Goal: Find specific page/section: Find specific page/section

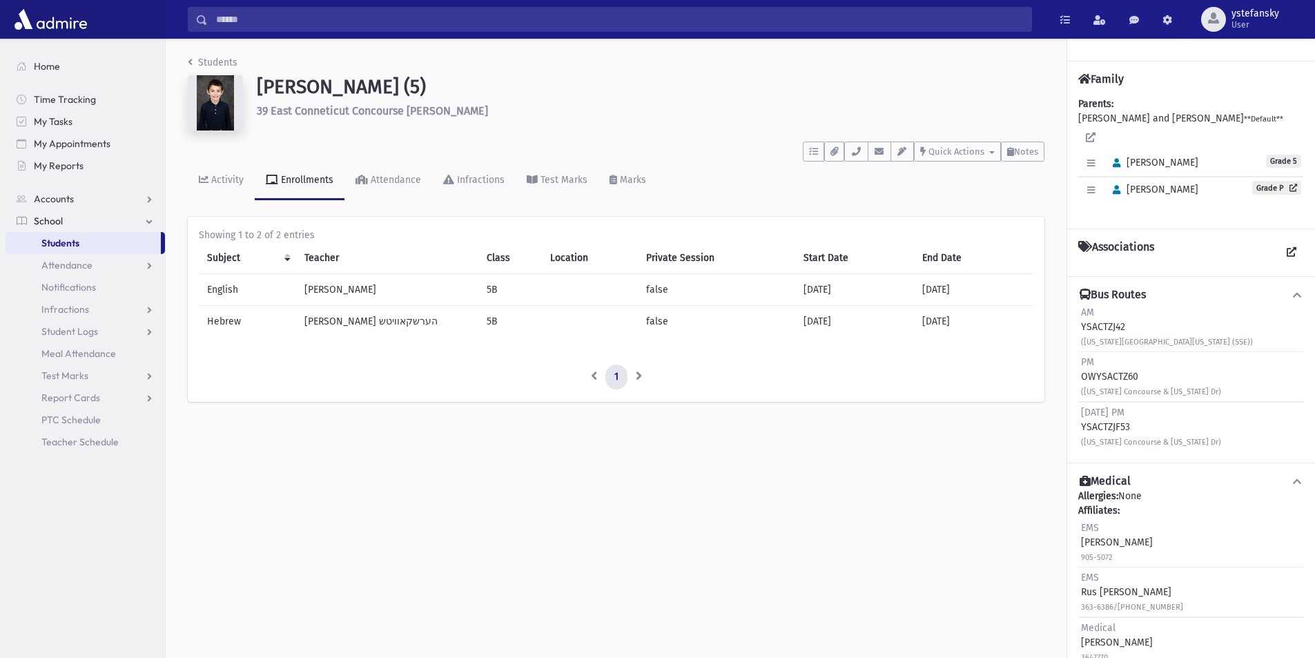
click at [111, 235] on link "Students" at bounding box center [83, 243] width 155 height 22
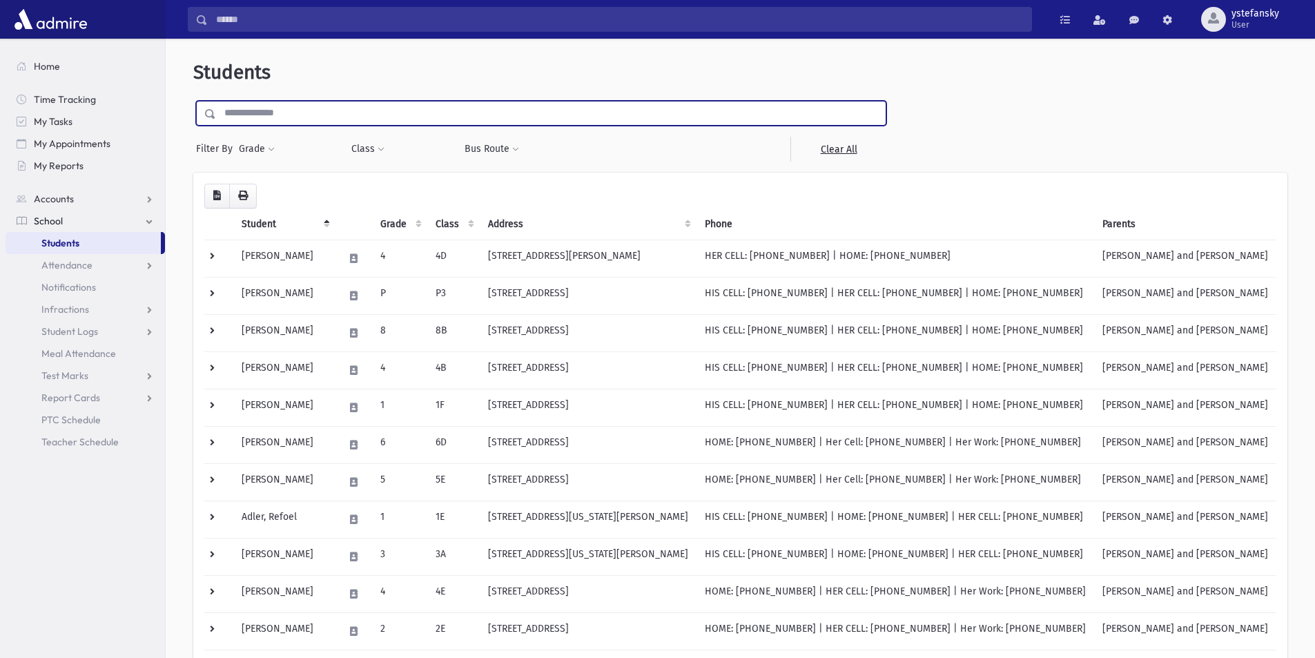
click at [371, 119] on input "text" at bounding box center [551, 113] width 670 height 25
type input "****"
click at [193, 101] on input "submit" at bounding box center [212, 110] width 39 height 19
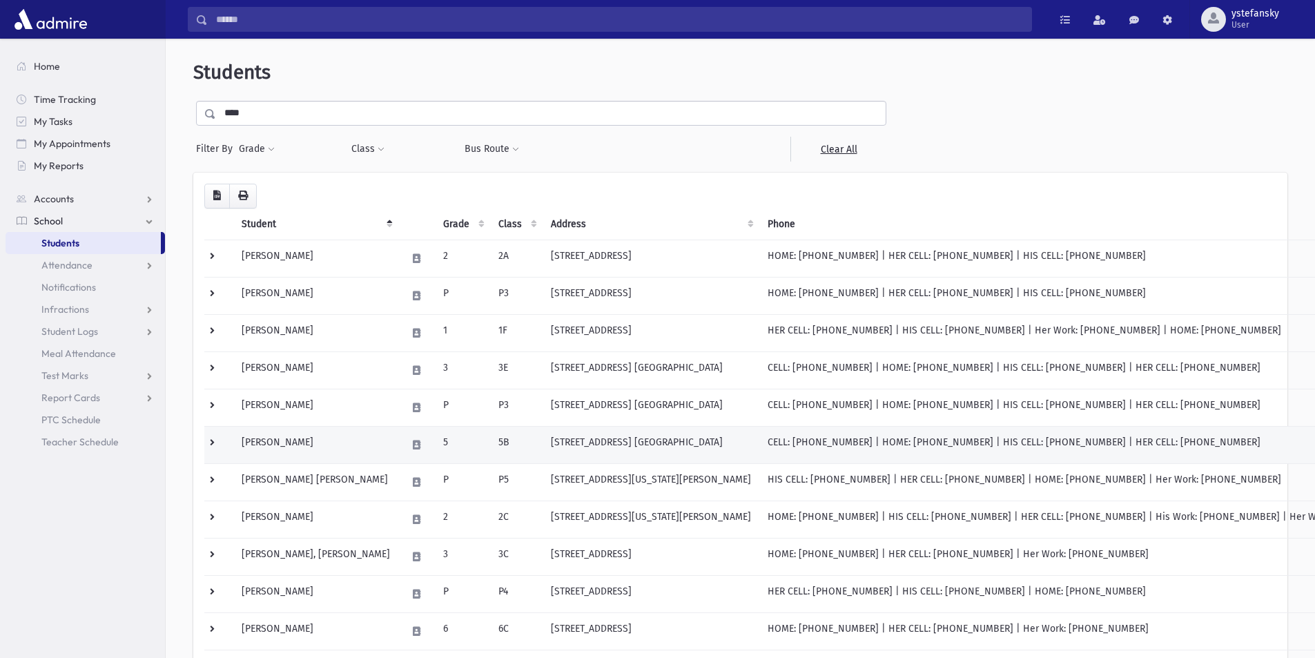
click at [335, 436] on td "Goldschmidt, Yosef Shalom" at bounding box center [315, 444] width 165 height 37
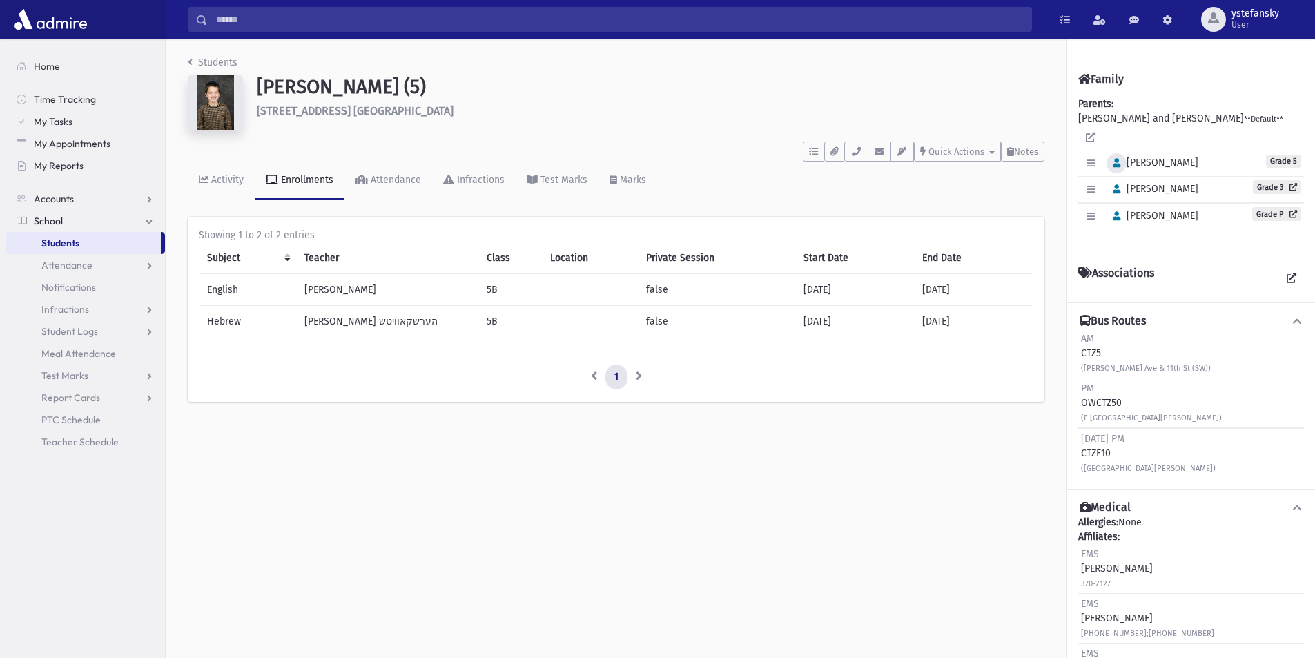
drag, startPoint x: 1190, startPoint y: 215, endPoint x: 1129, endPoint y: 166, distance: 78.1
click at [1126, 164] on div "Edit Individual Delete Individual Set Primary Yosef Shalom Grade 5" at bounding box center [1191, 189] width 226 height 79
copy div "Yosef Shalom Grade 5 Edit Individual Delete Individual Set Primary Moshe Grade …"
click at [307, 86] on h1 "Goldschmidt, Yosef Shalom (5)" at bounding box center [651, 86] width 788 height 23
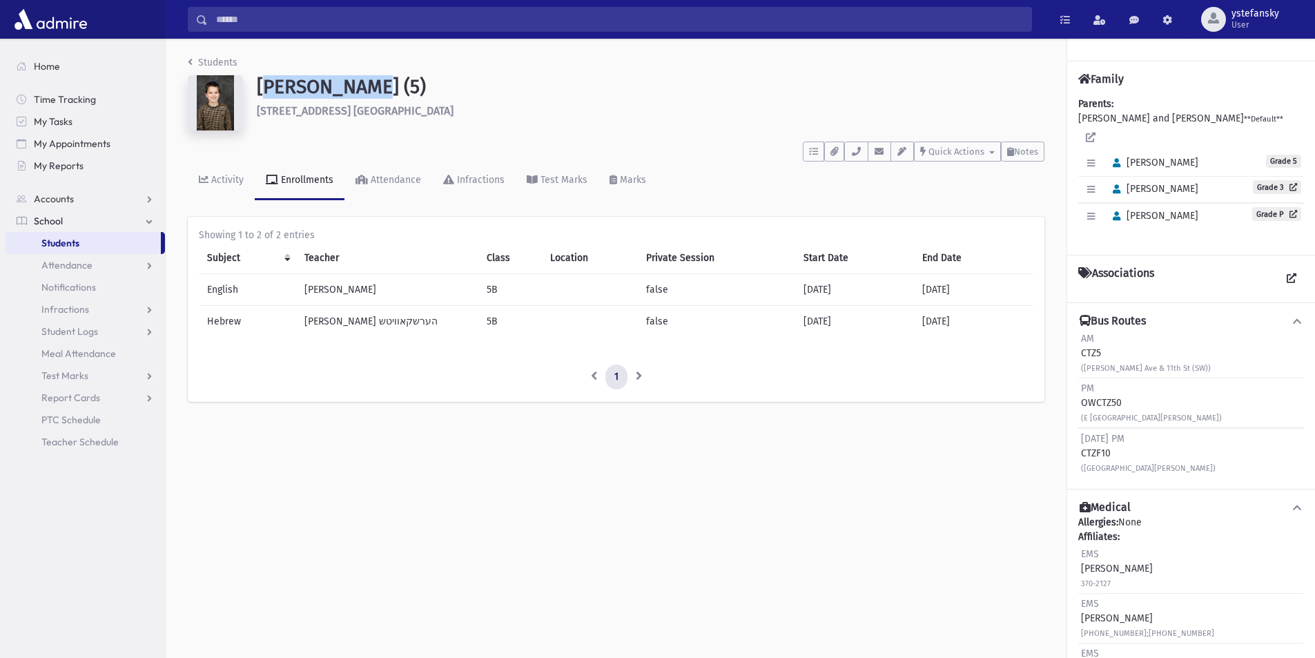
copy h1 "Goldschmidt"
click at [81, 242] on link "Students" at bounding box center [83, 243] width 155 height 22
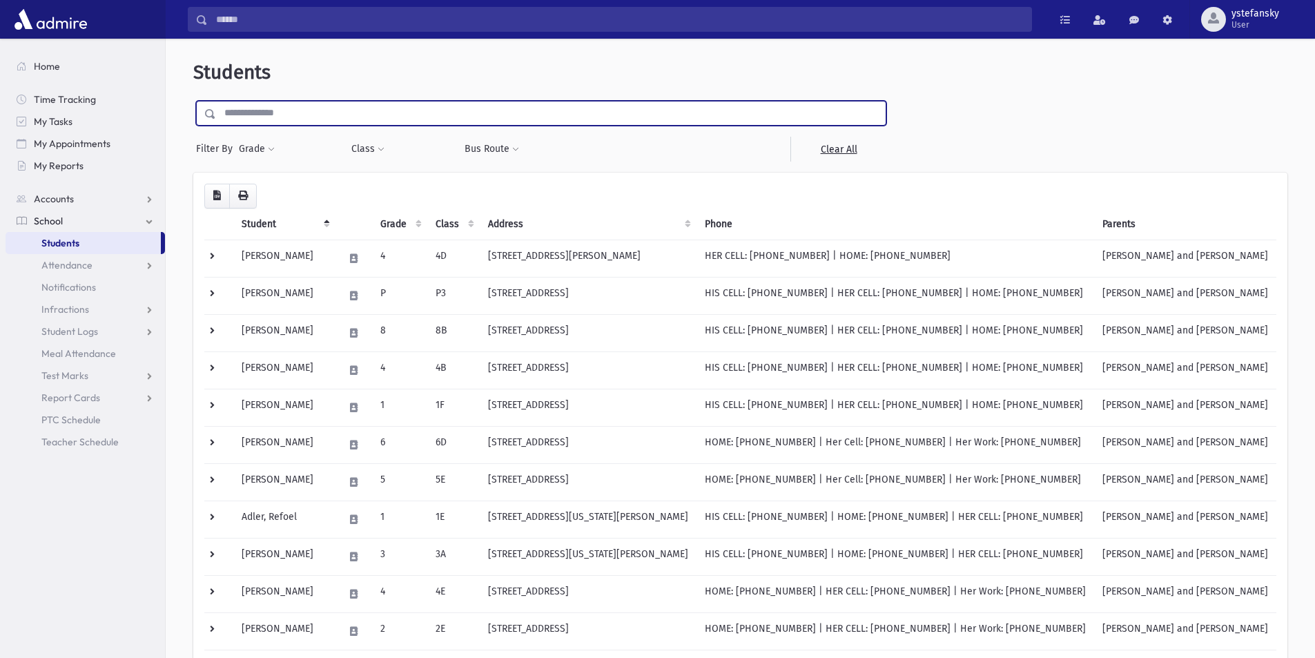
click at [276, 110] on input "text" at bounding box center [551, 113] width 670 height 25
type input "******"
click at [193, 101] on input "submit" at bounding box center [212, 110] width 39 height 19
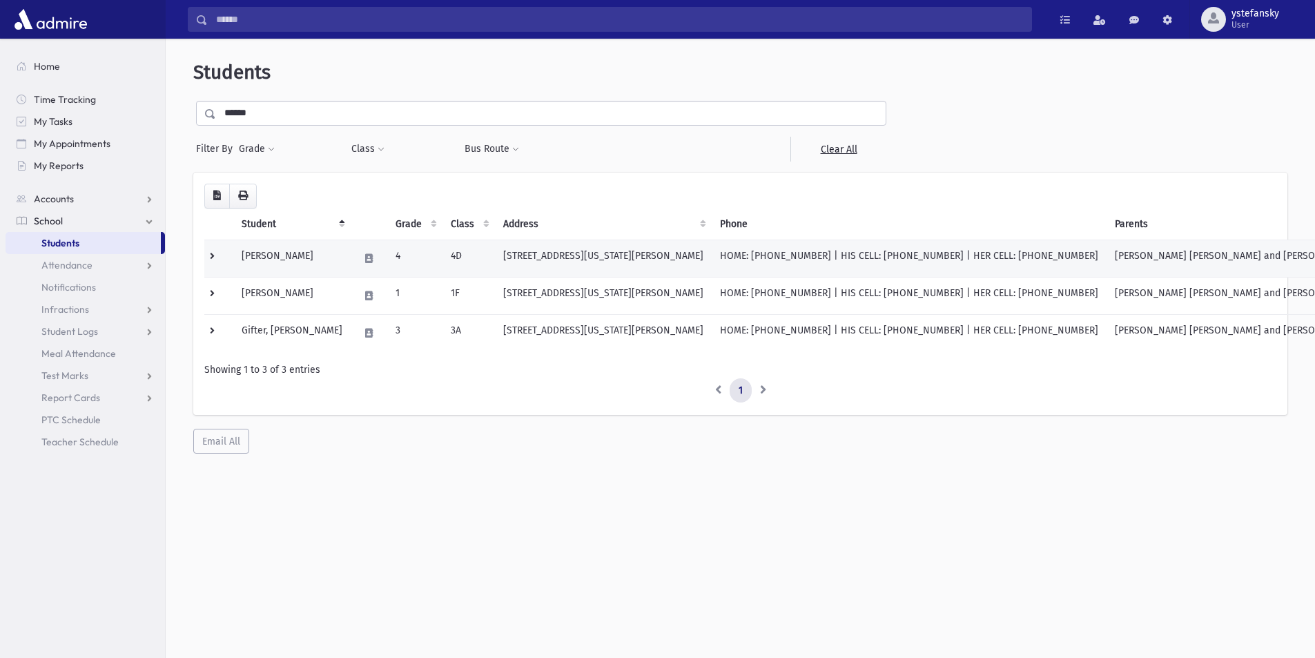
click at [298, 257] on td "Gifter, Mordechai" at bounding box center [291, 258] width 117 height 37
